Goal: Information Seeking & Learning: Learn about a topic

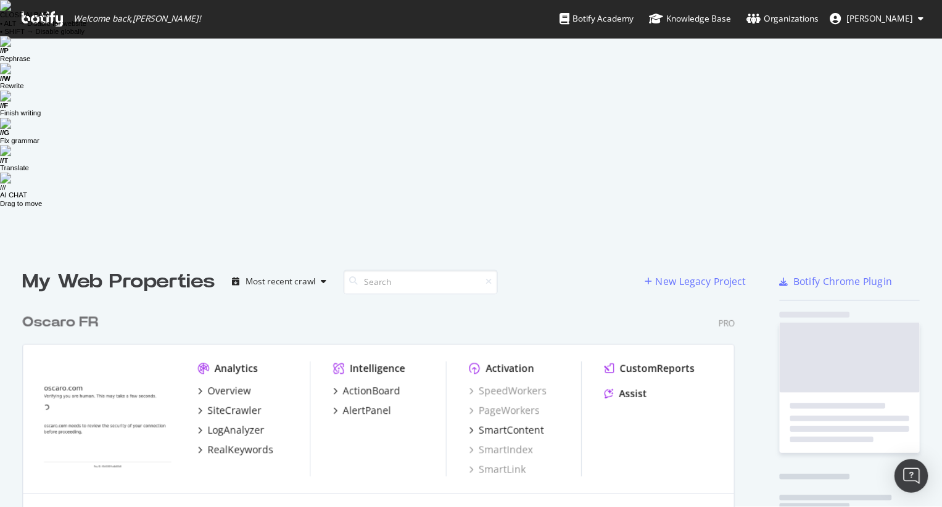
scroll to position [680, 637]
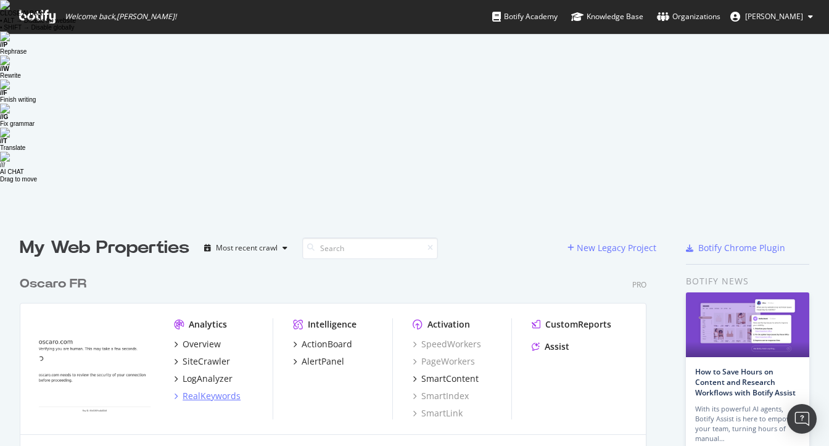
click at [209, 390] on div "RealKeywords" at bounding box center [212, 396] width 58 height 12
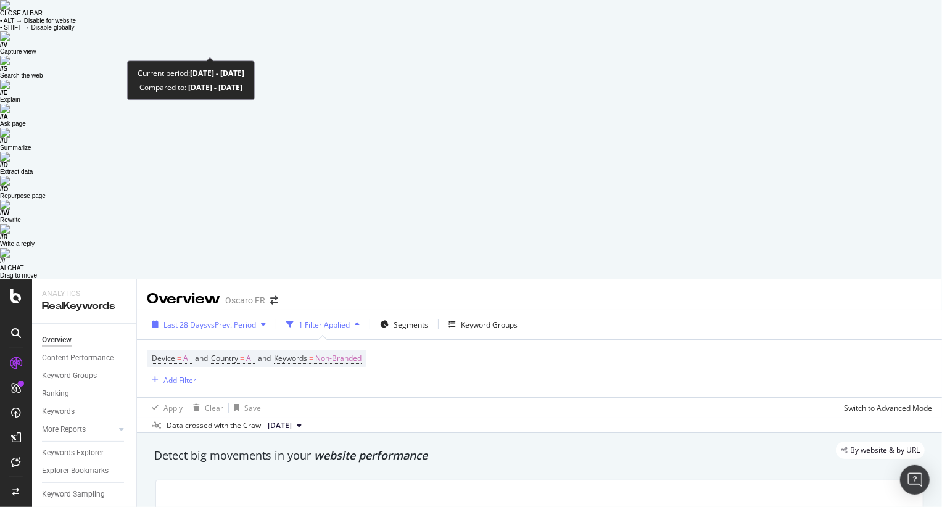
click at [244, 320] on span "vs Prev. Period" at bounding box center [231, 325] width 49 height 10
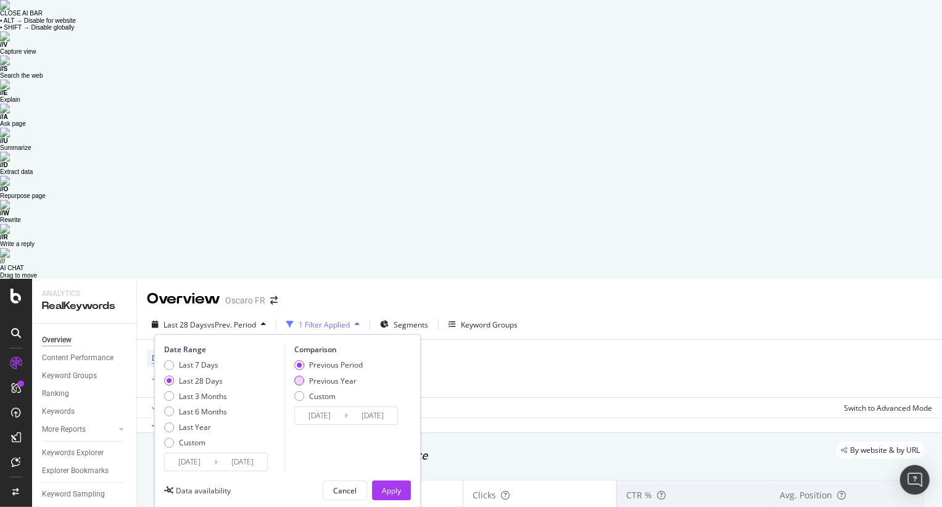
click at [303, 376] on div "Previous Year" at bounding box center [299, 381] width 10 height 10
type input "[DATE]"
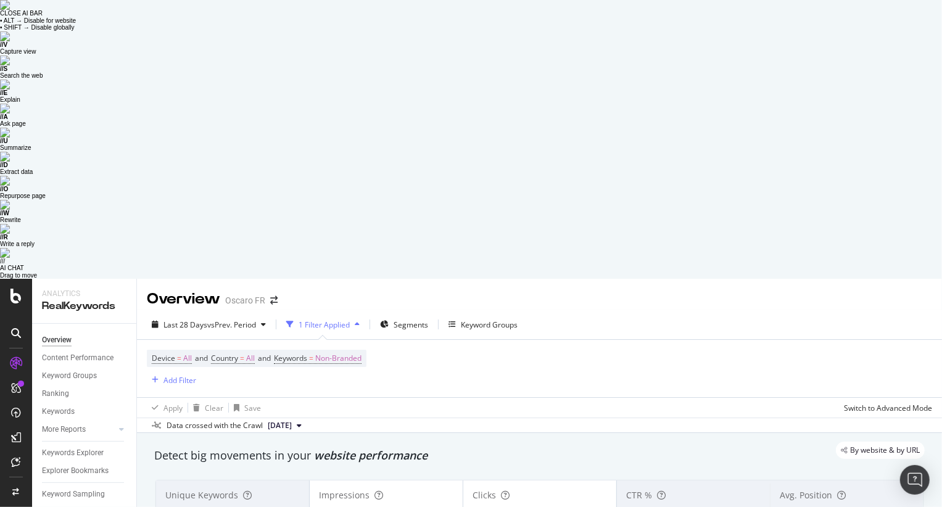
click at [554, 418] on div "Data crossed with the Crawl [DATE]" at bounding box center [539, 425] width 805 height 15
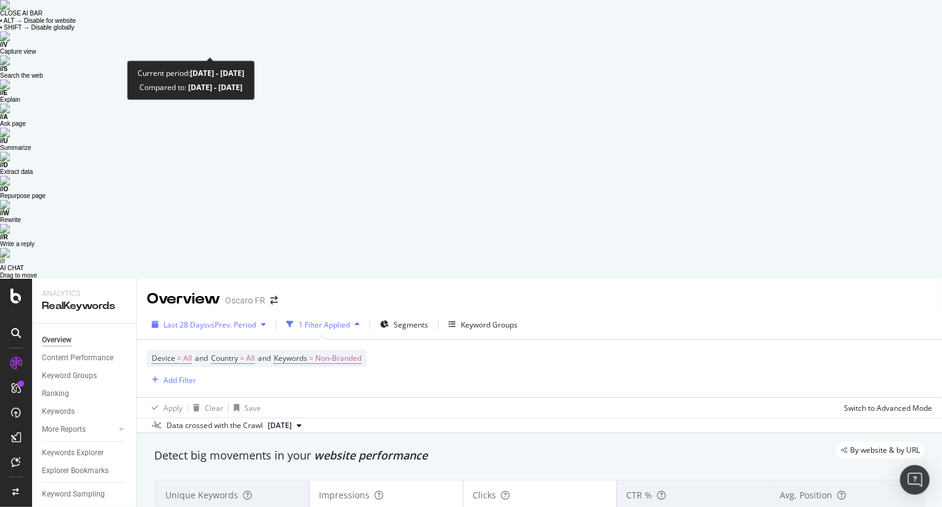
click at [256, 320] on span "vs Prev. Period" at bounding box center [231, 325] width 49 height 10
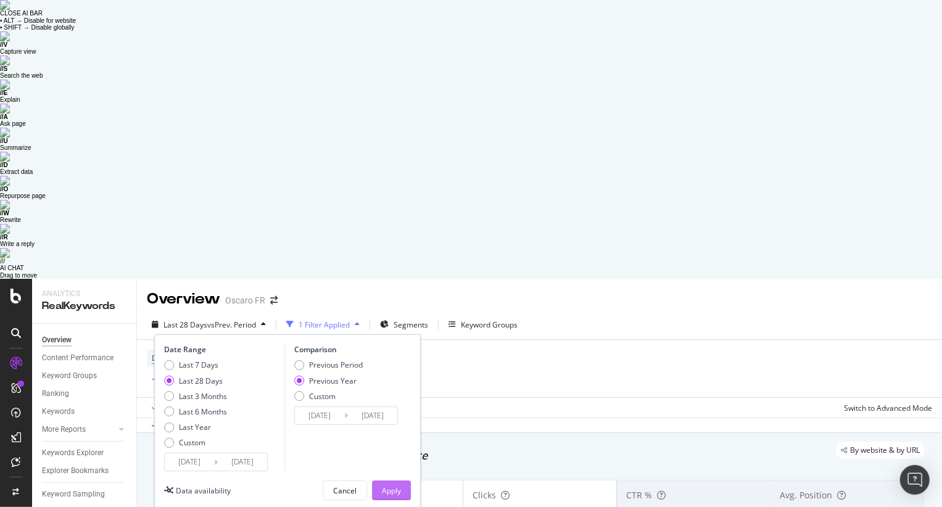
click at [379, 446] on button "Apply" at bounding box center [391, 491] width 39 height 20
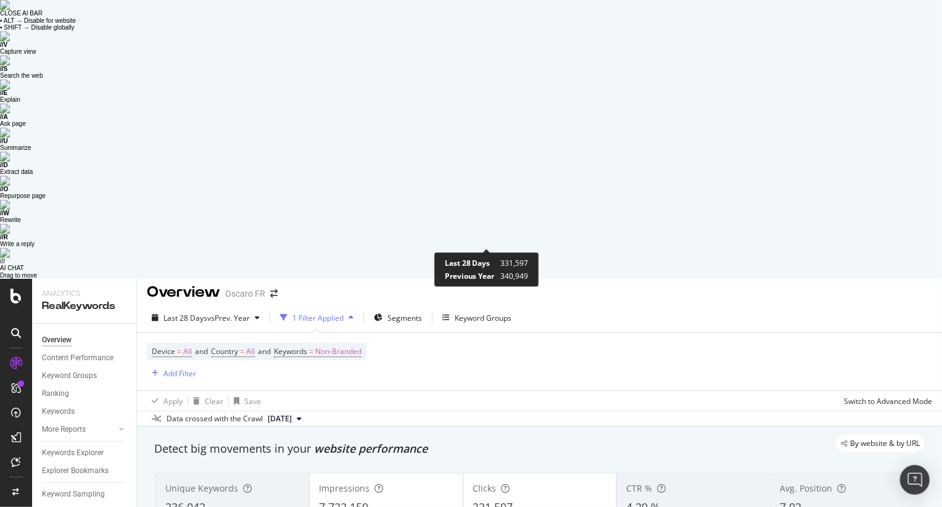
click at [405, 446] on div "7,722,159" at bounding box center [386, 508] width 135 height 16
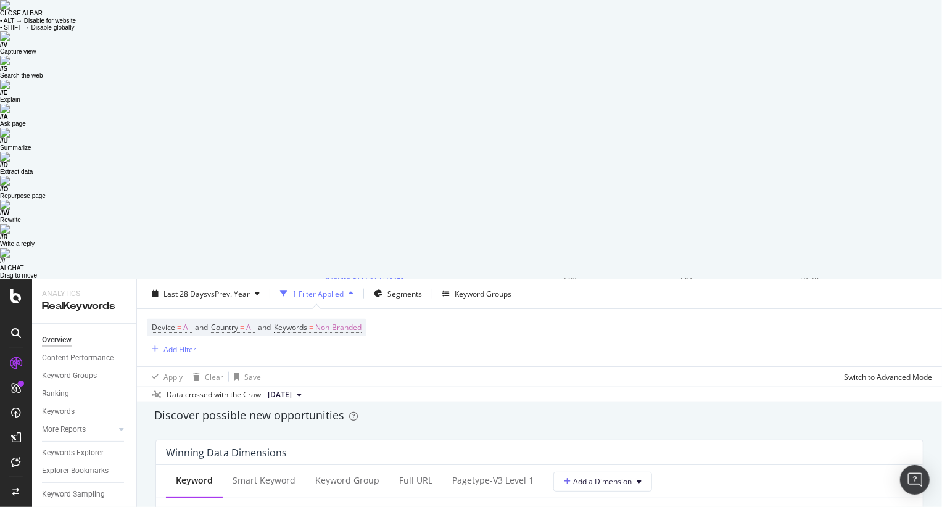
scroll to position [1131, 0]
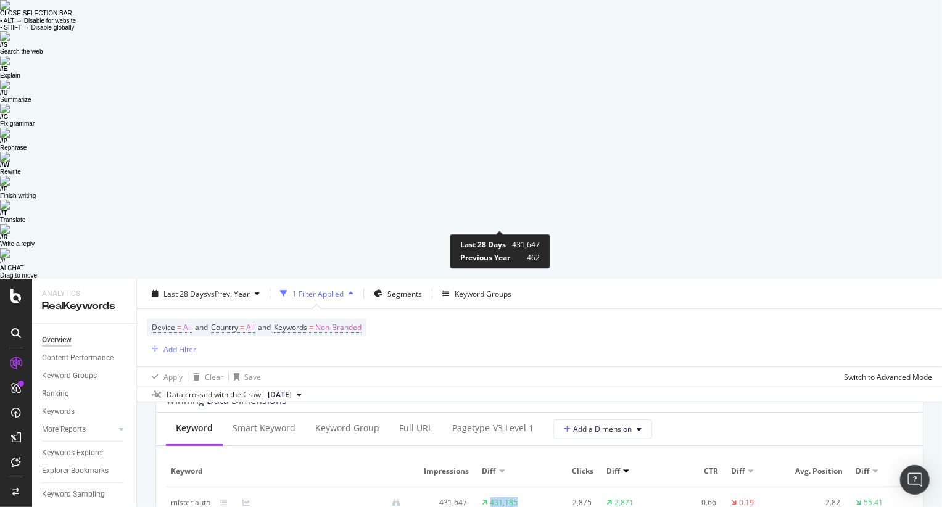
drag, startPoint x: 526, startPoint y: 223, endPoint x: 484, endPoint y: 225, distance: 41.4
click at [484, 446] on td "431,185" at bounding box center [509, 502] width 62 height 31
click at [533, 446] on td "431,185" at bounding box center [509, 502] width 62 height 31
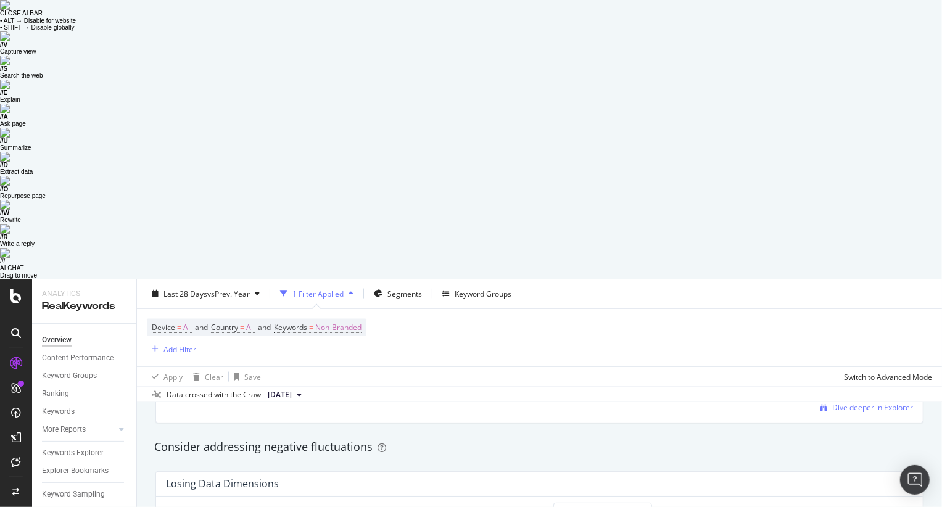
scroll to position [1358, 0]
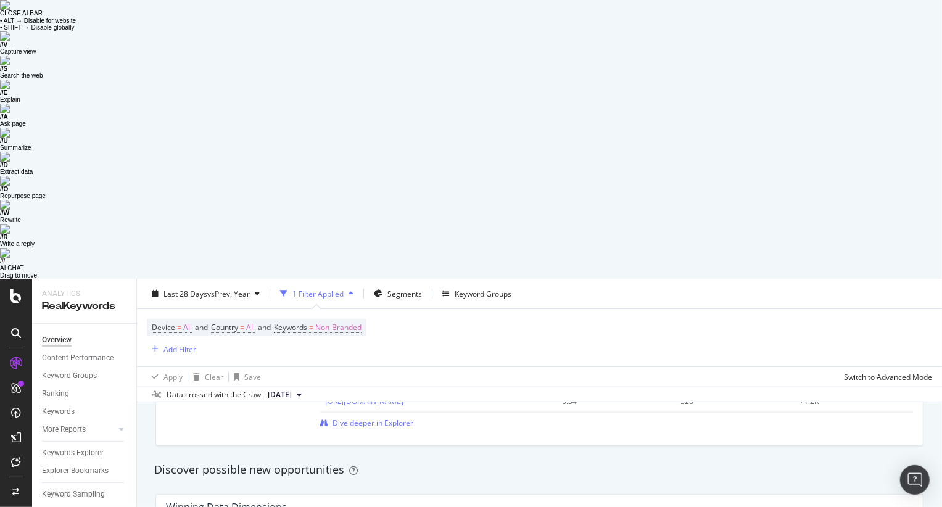
scroll to position [1024, 0]
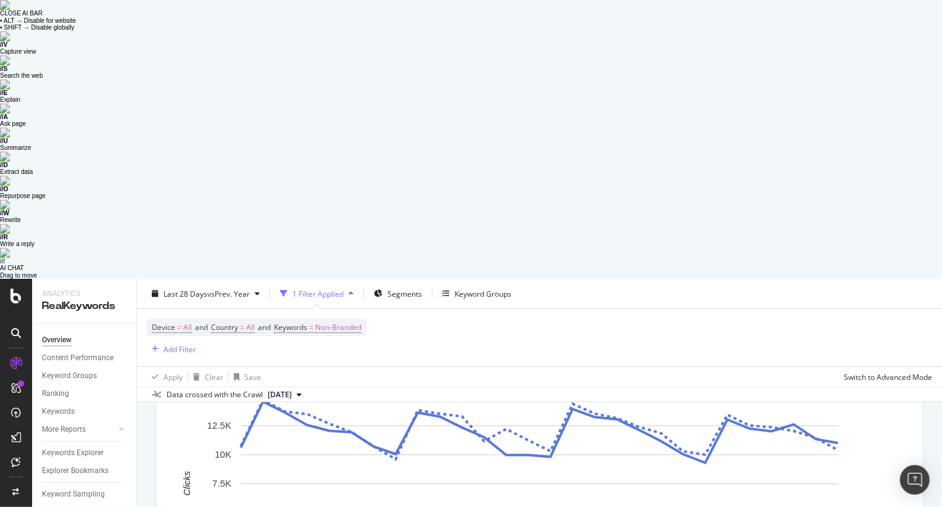
scroll to position [0, 0]
